Goal: Information Seeking & Learning: Find specific fact

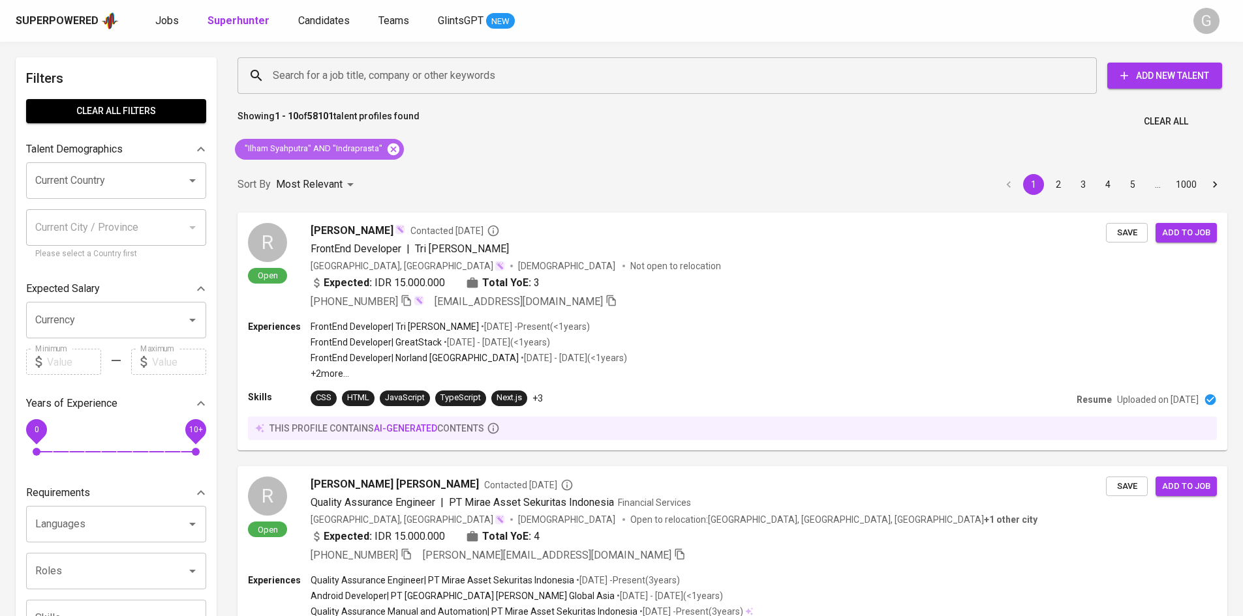
click at [389, 149] on icon at bounding box center [393, 149] width 12 height 12
click at [378, 75] on input "Search for a job title, company or other keywords" at bounding box center [670, 75] width 802 height 25
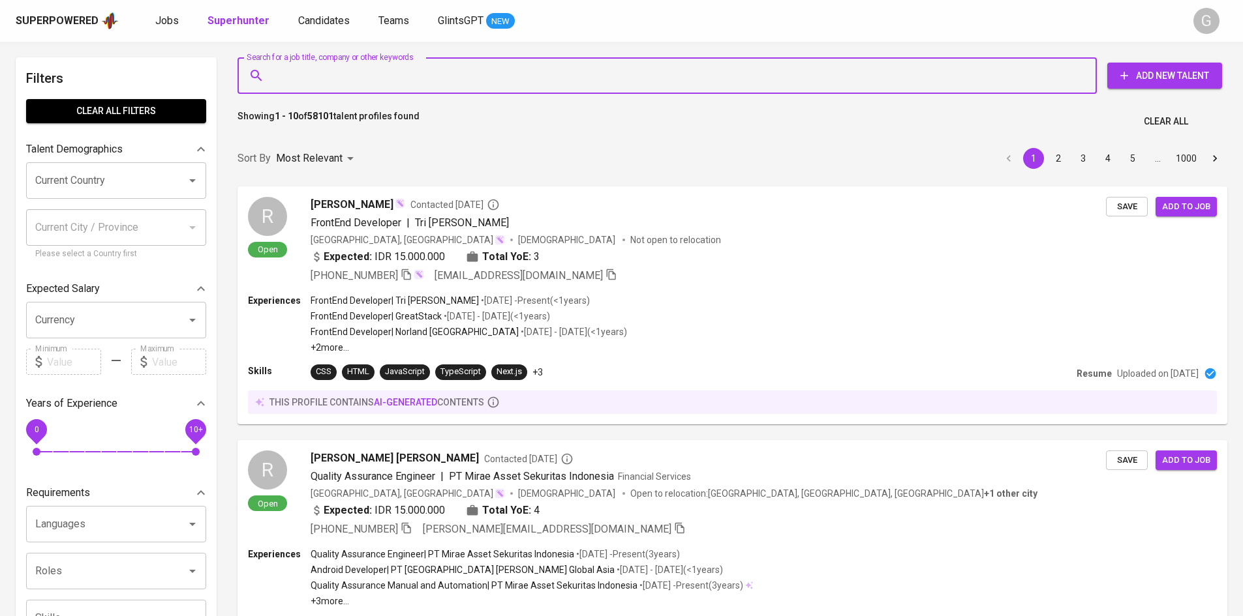
click at [378, 75] on input "Search for a job title, company or other keywords" at bounding box center [670, 75] width 802 height 25
paste input "[EMAIL_ADDRESS][DOMAIN_NAME]"
type input "[EMAIL_ADDRESS][DOMAIN_NAME]"
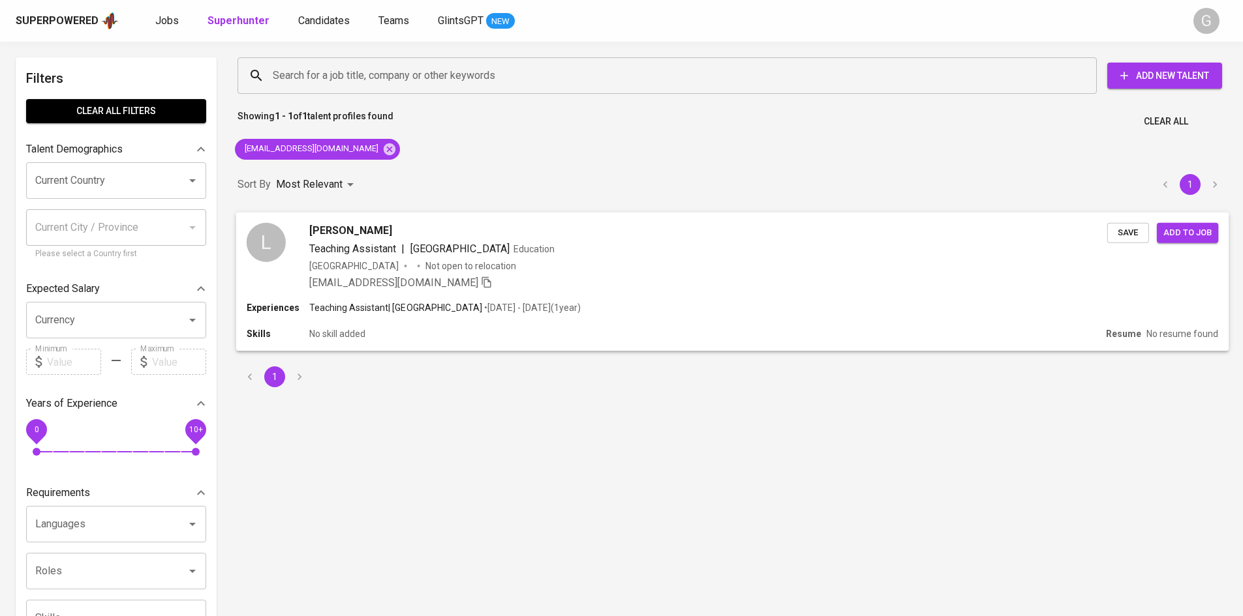
click at [677, 294] on div "[PERSON_NAME] Teaching Assistant | [GEOGRAPHIC_DATA] Education [GEOGRAPHIC_DATA…" at bounding box center [732, 256] width 993 height 89
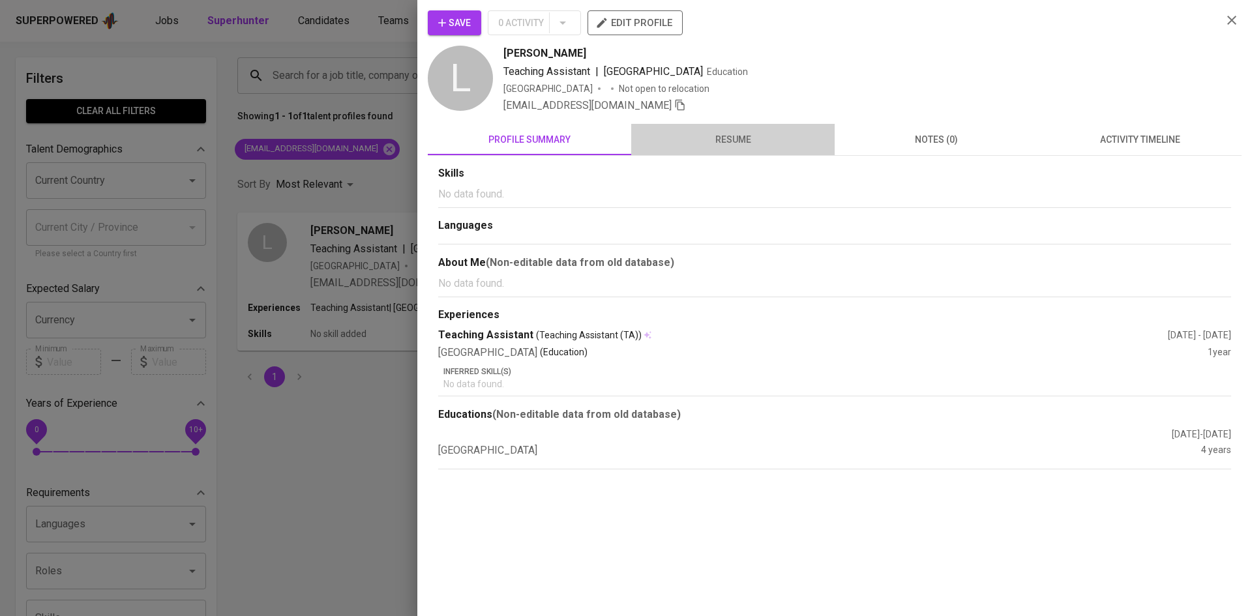
click at [744, 129] on button "resume" at bounding box center [733, 139] width 204 height 31
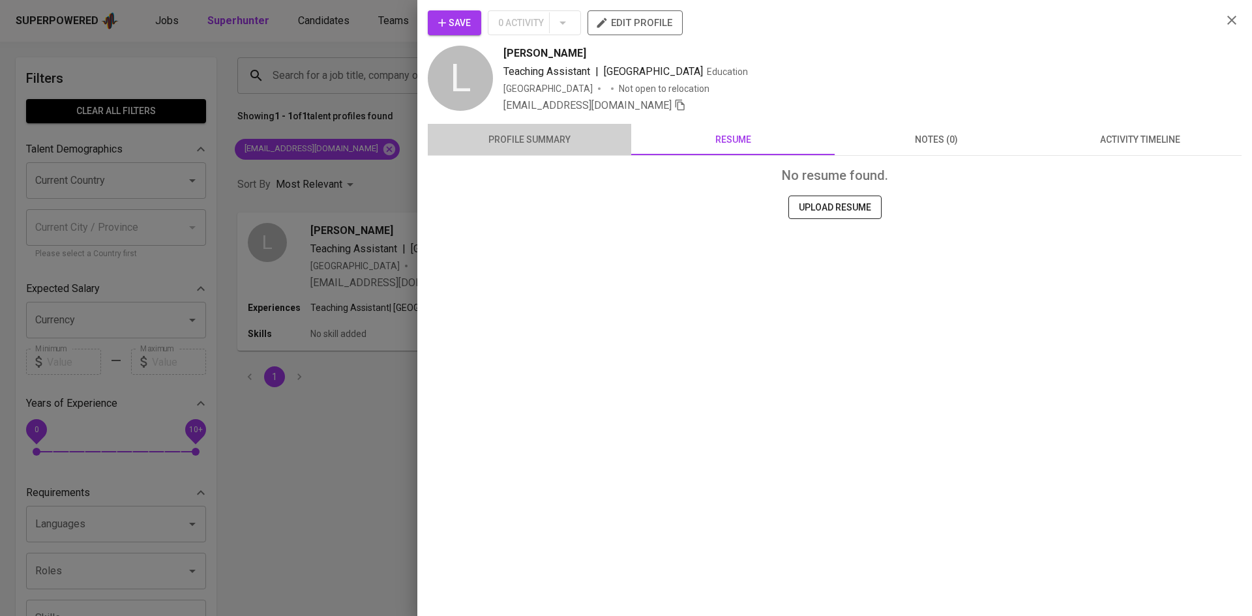
click at [576, 135] on span "profile summary" at bounding box center [530, 140] width 188 height 16
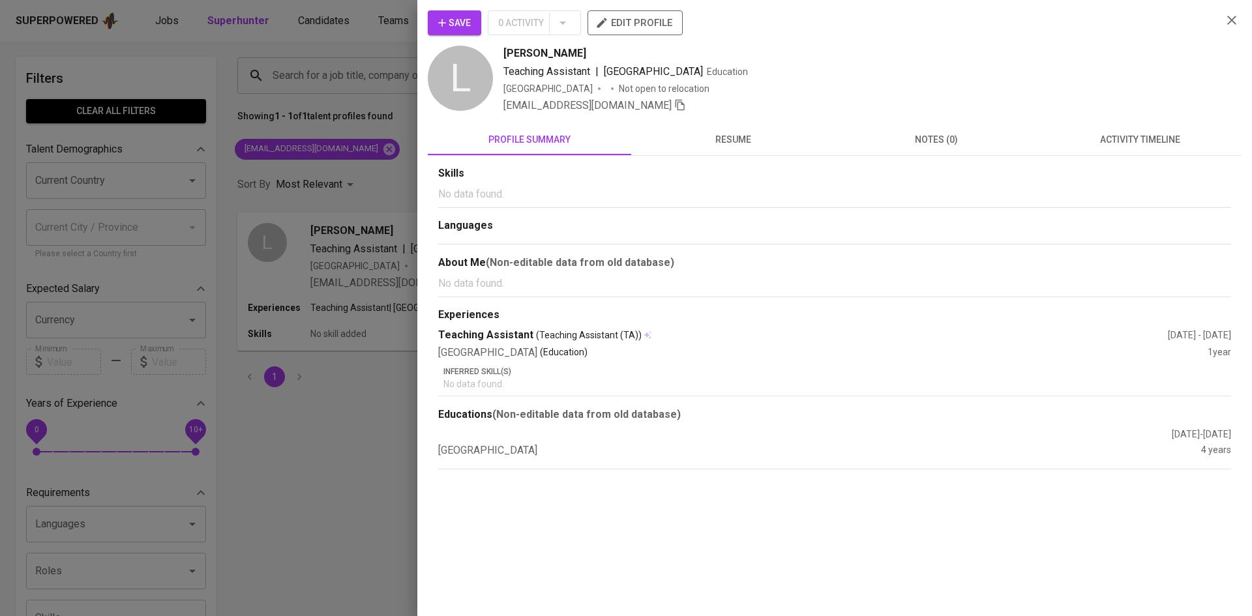
drag, startPoint x: 347, startPoint y: 137, endPoint x: 325, endPoint y: 155, distance: 28.2
click at [325, 156] on div at bounding box center [626, 308] width 1252 height 616
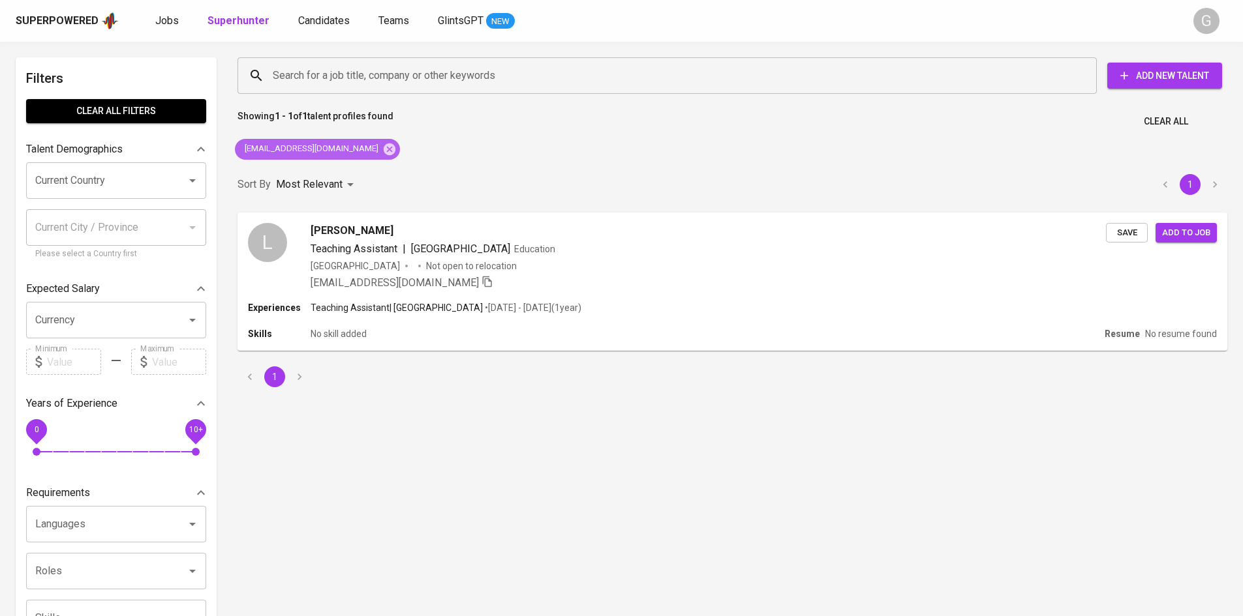
click at [384, 149] on icon at bounding box center [390, 149] width 12 height 12
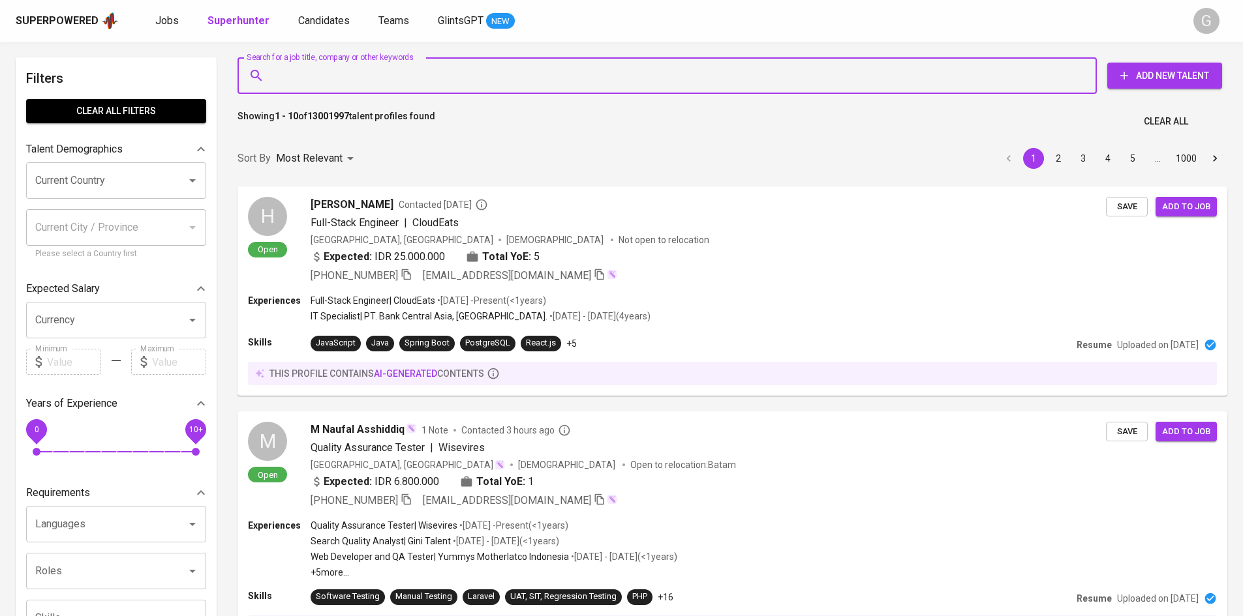
click at [331, 69] on input "Search for a job title, company or other keywords" at bounding box center [670, 75] width 802 height 25
paste input "[EMAIL_ADDRESS][DOMAIN_NAME]"
type input "[EMAIL_ADDRESS][DOMAIN_NAME]"
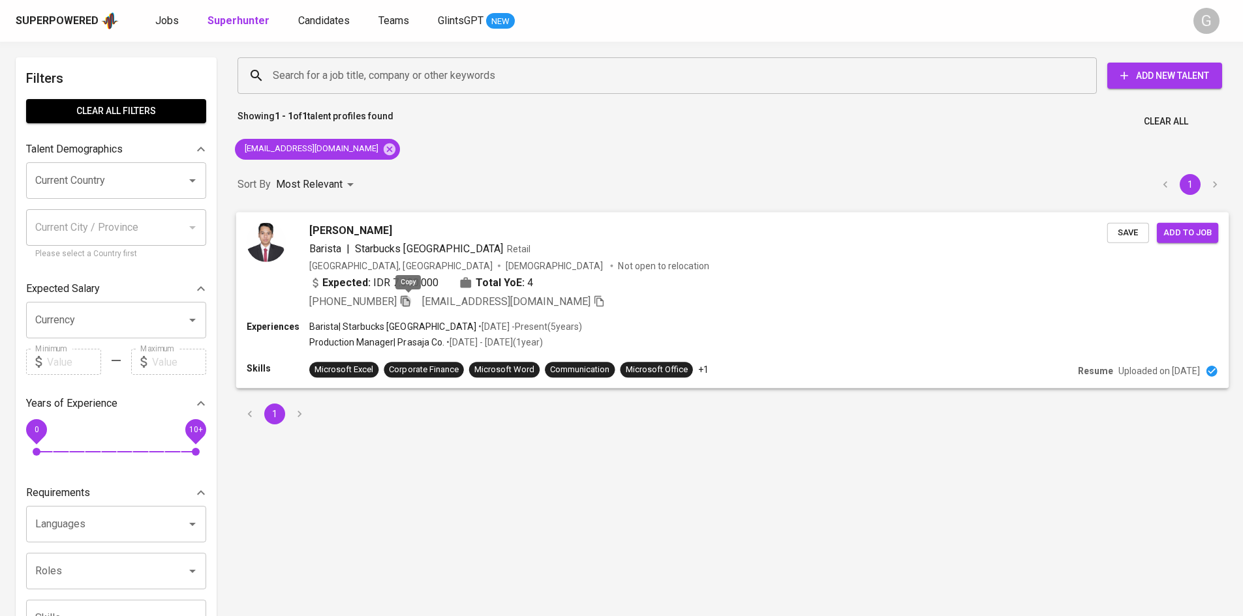
click at [406, 303] on icon "button" at bounding box center [404, 300] width 9 height 11
click at [384, 146] on icon at bounding box center [390, 149] width 12 height 12
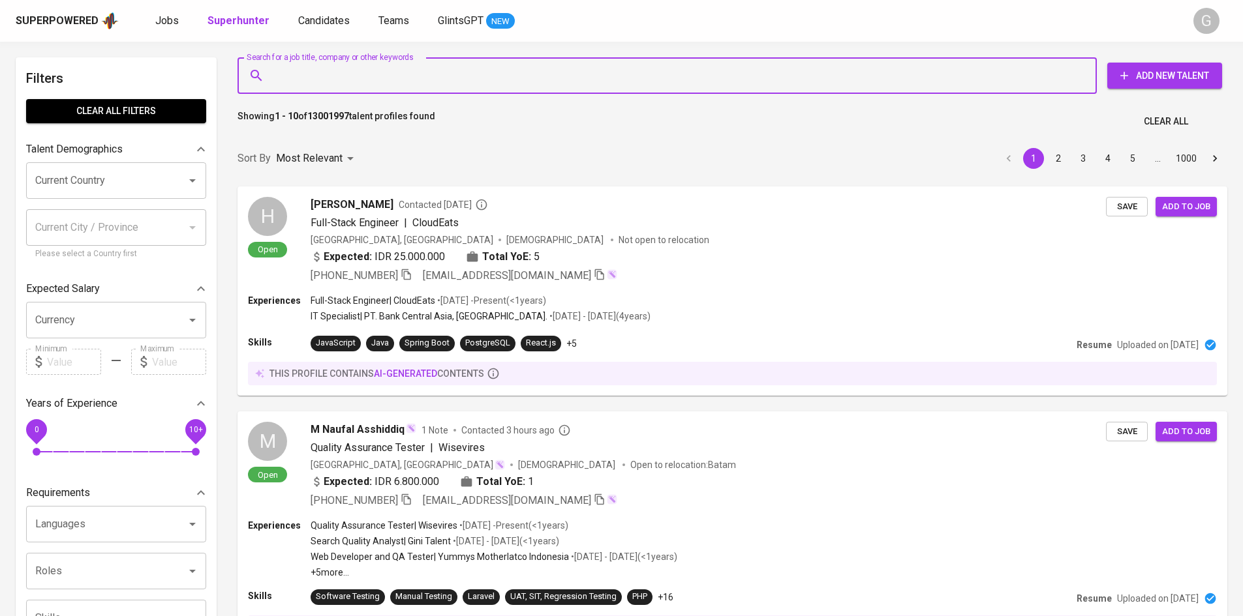
click at [348, 75] on input "Search for a job title, company or other keywords" at bounding box center [670, 75] width 802 height 25
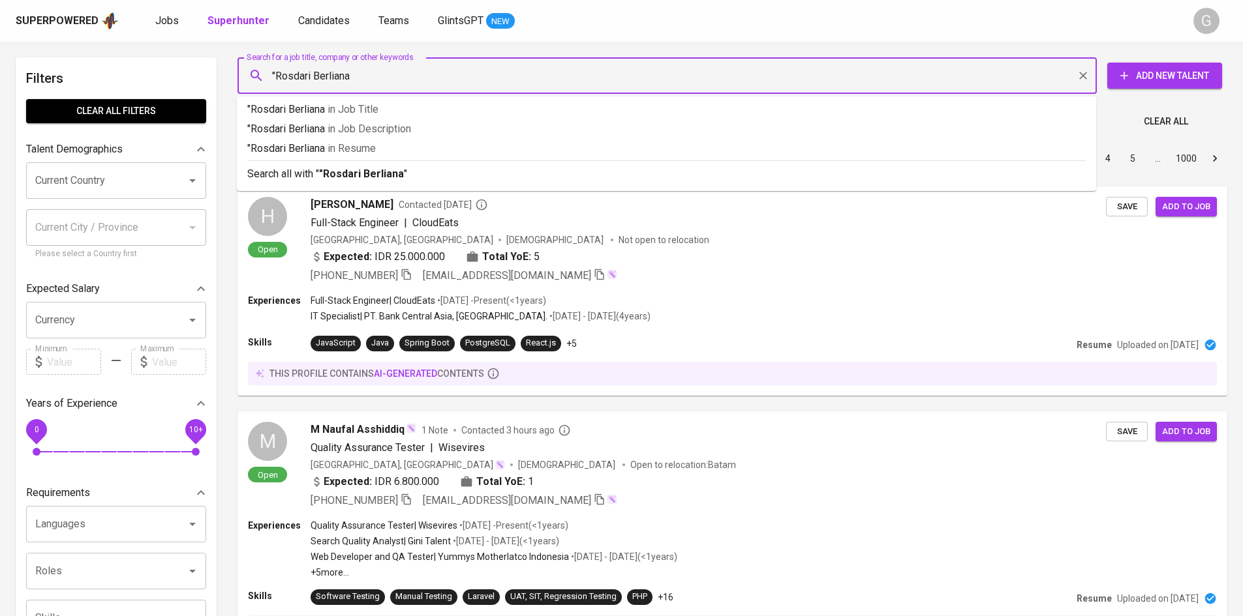
type input ""Rosdari Berliana""
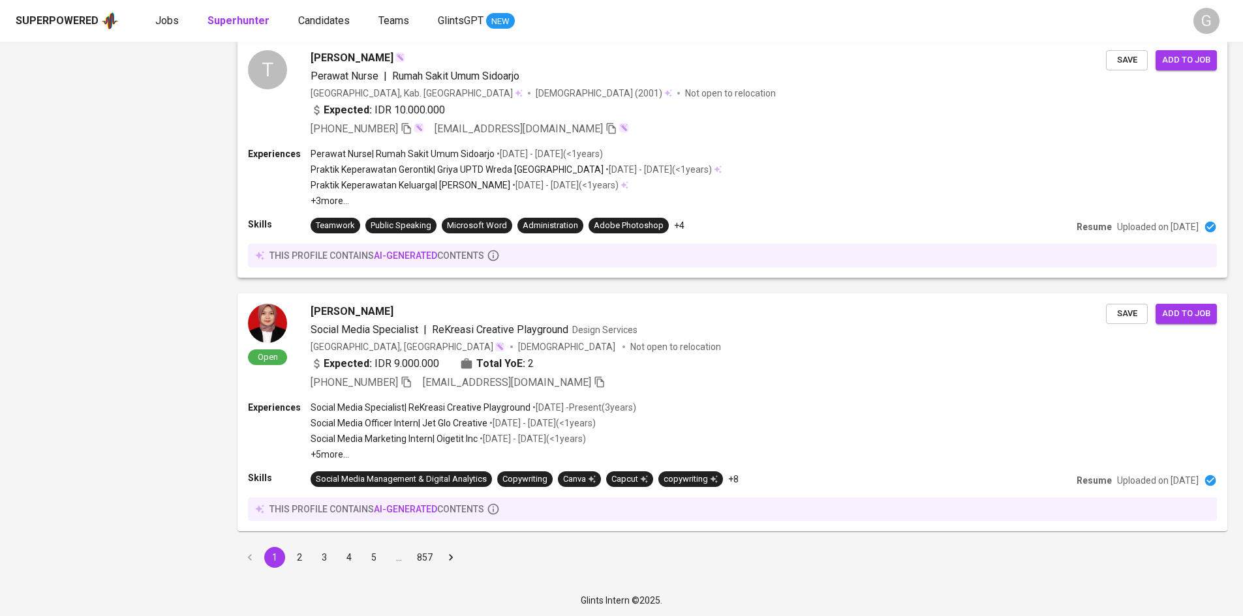
scroll to position [2131, 0]
